Goal: Find specific page/section: Find specific page/section

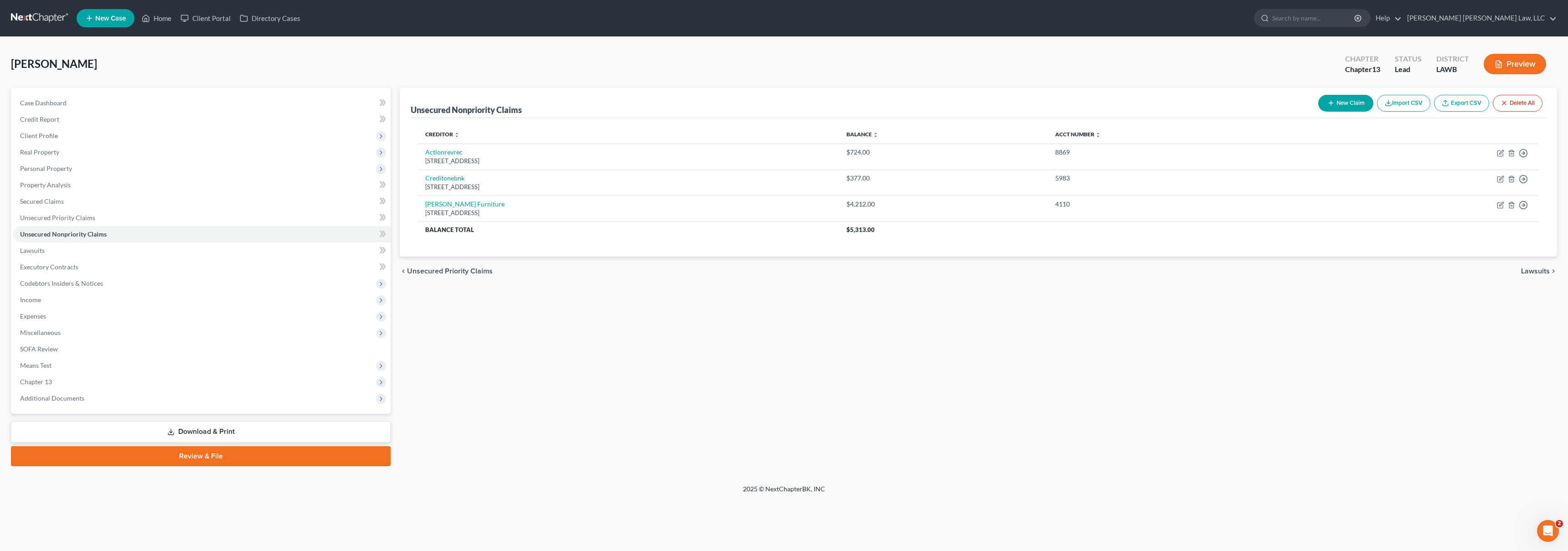
click at [30, 16] on link at bounding box center [40, 18] width 58 height 16
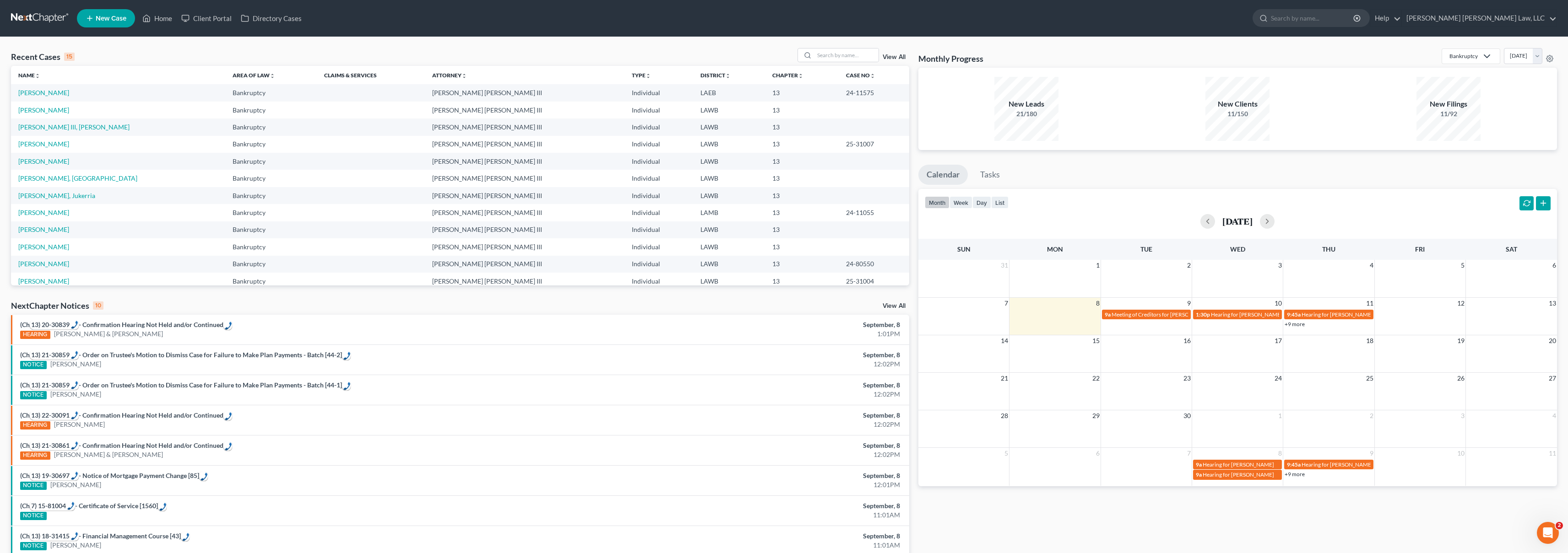
click at [854, 62] on div at bounding box center [837, 55] width 81 height 14
click at [854, 56] on input "search" at bounding box center [846, 55] width 64 height 13
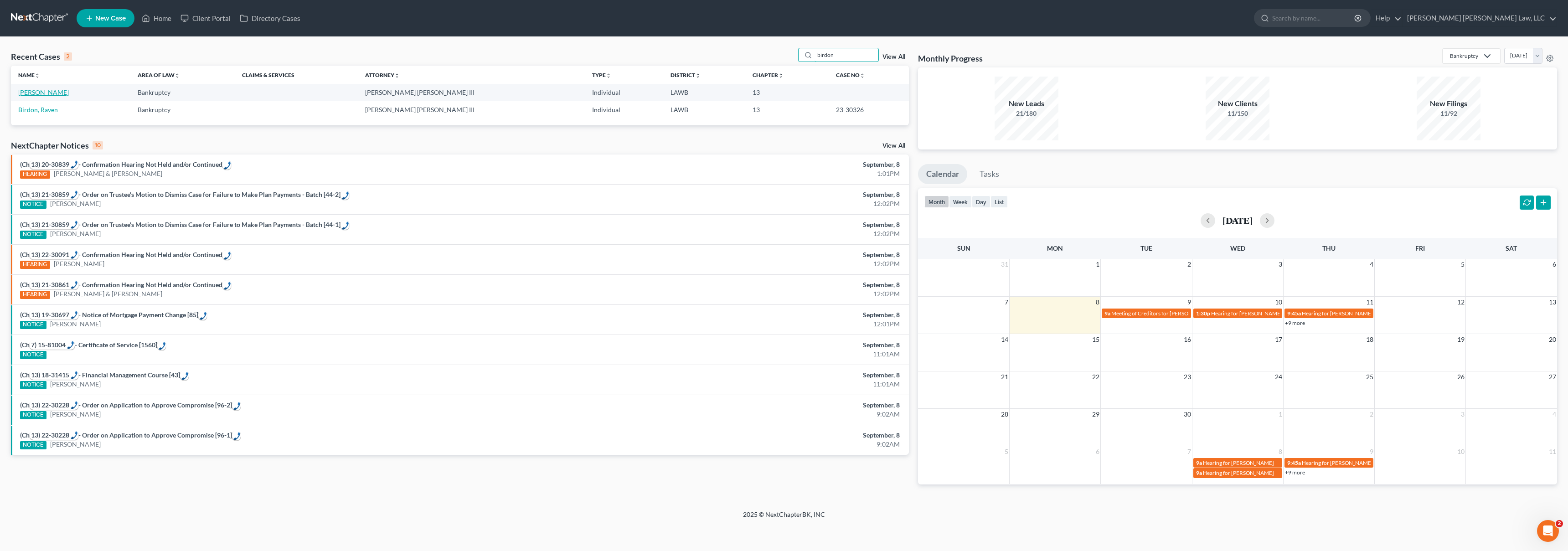
type input "birdon"
click at [30, 94] on link "[PERSON_NAME]" at bounding box center [43, 92] width 51 height 8
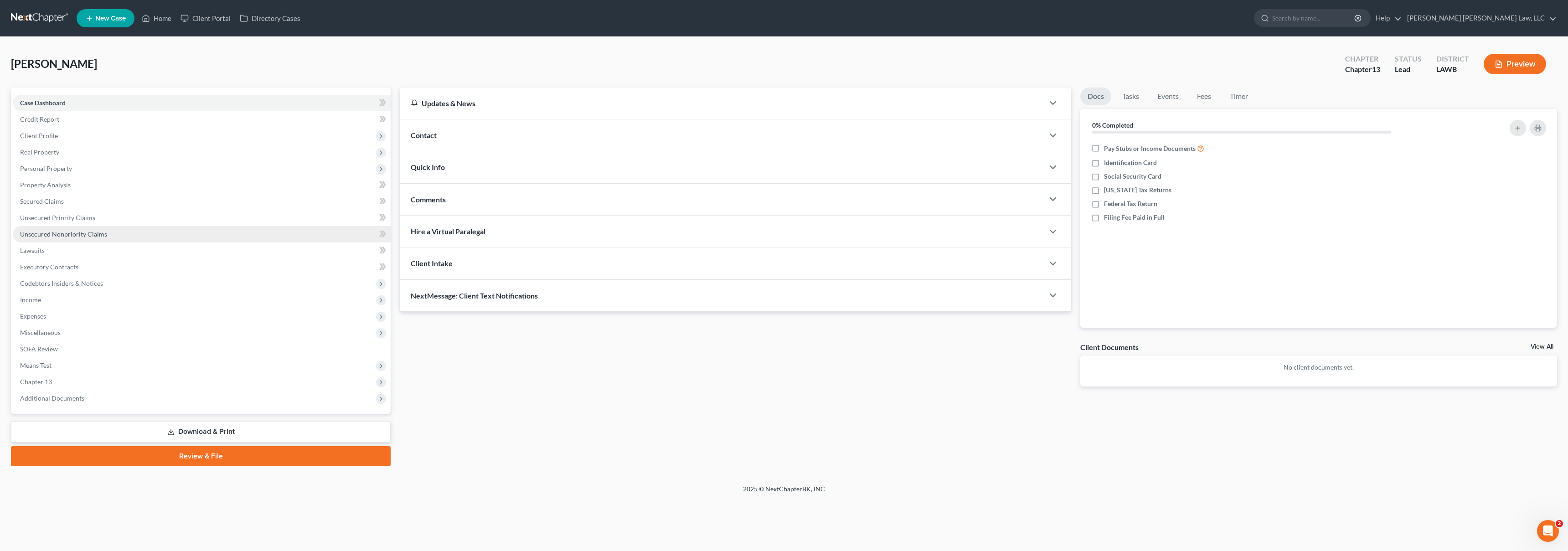
click at [79, 234] on span "Unsecured Nonpriority Claims" at bounding box center [63, 234] width 87 height 8
